Goal: Find contact information: Find contact information

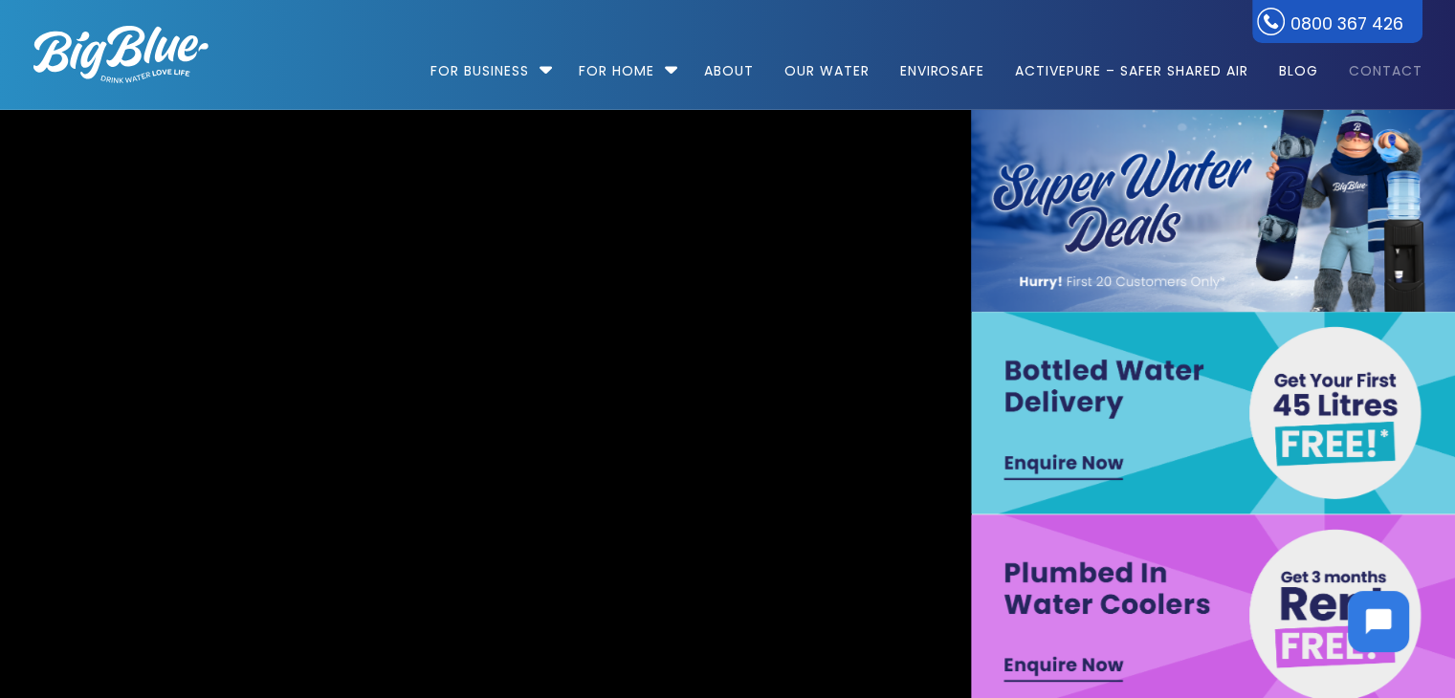
click at [1399, 67] on link "Contact" at bounding box center [1379, 61] width 87 height 123
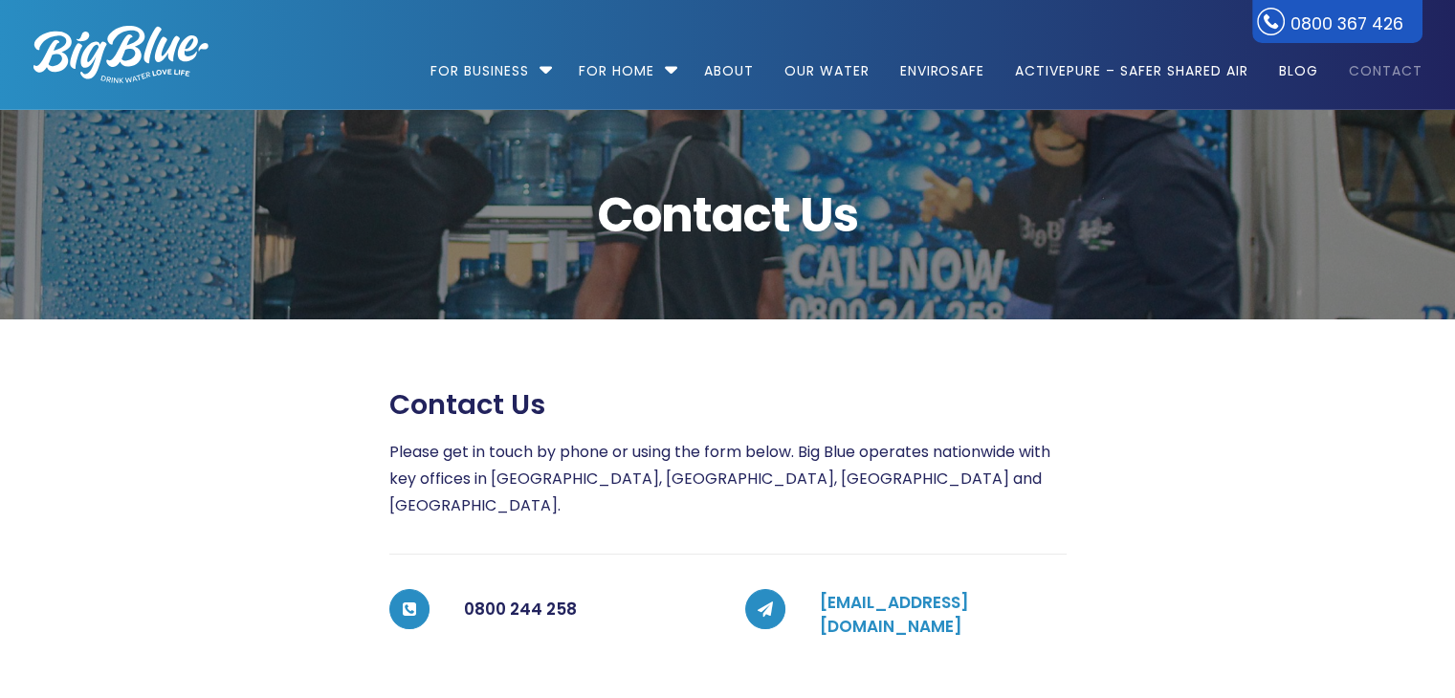
click at [916, 591] on link "coolers@bigblue.co.nz" at bounding box center [894, 615] width 149 height 48
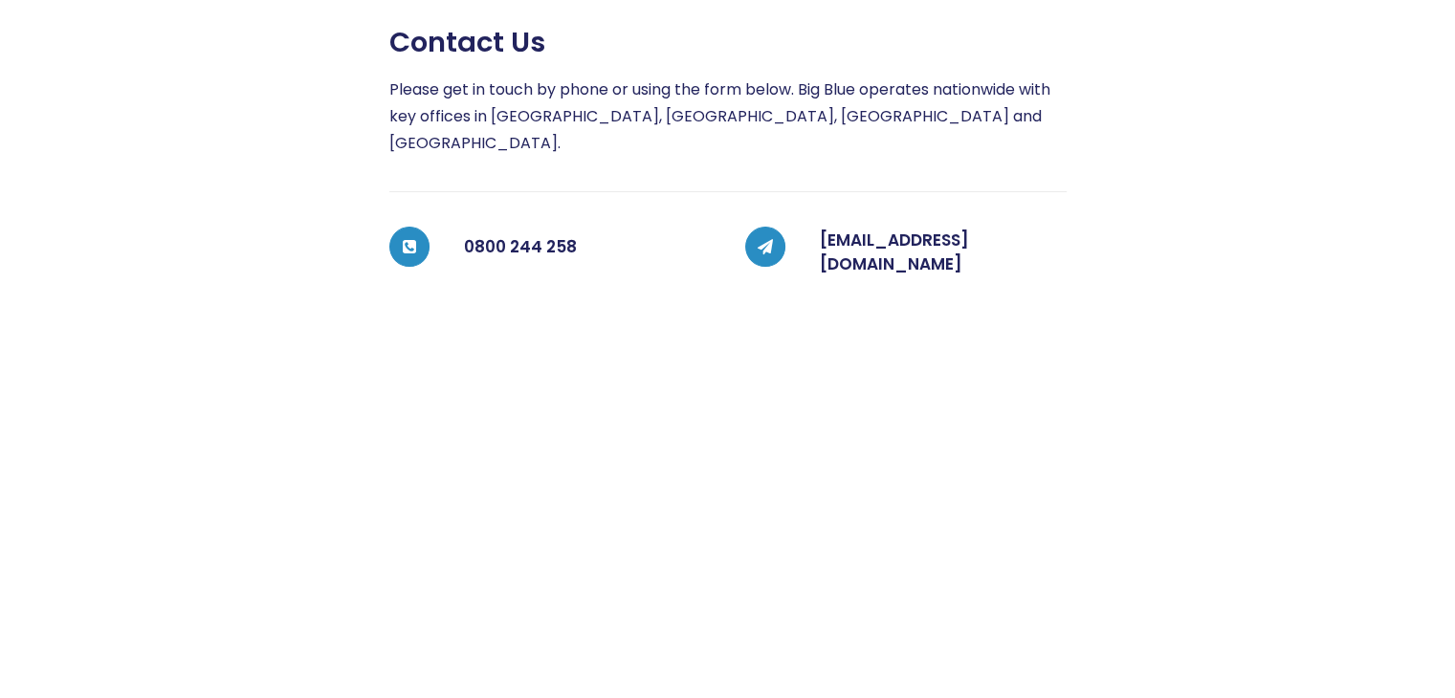
scroll to position [362, 0]
